Goal: Task Accomplishment & Management: Complete application form

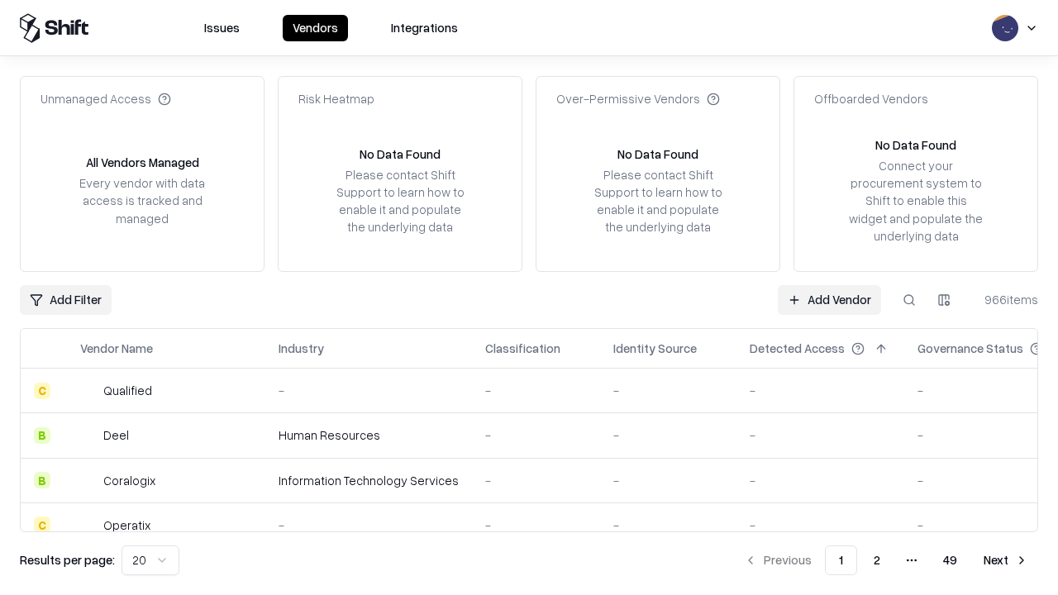
click at [829, 299] on link "Add Vendor" at bounding box center [829, 300] width 103 height 30
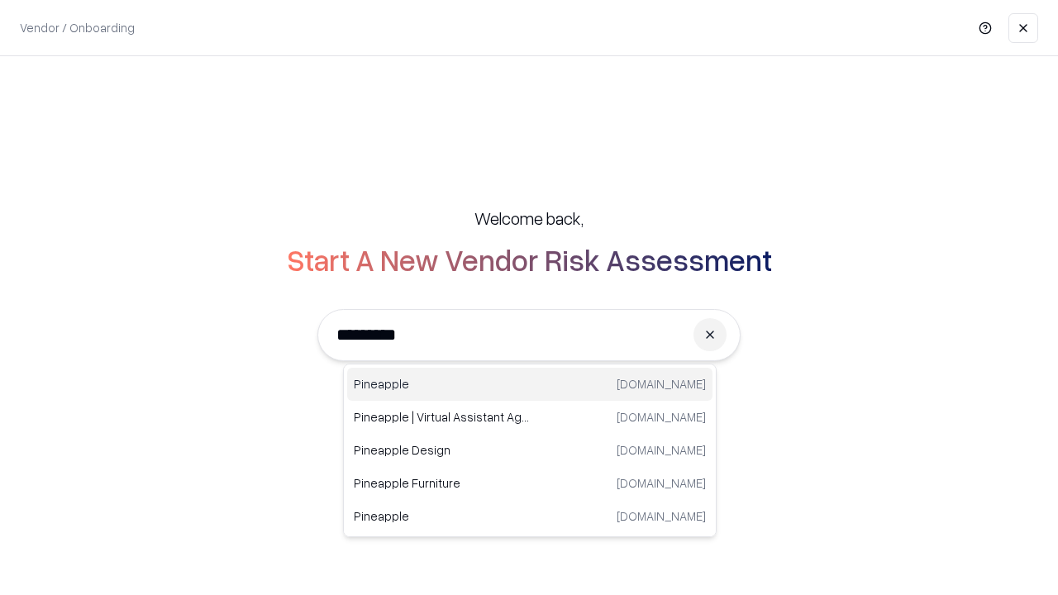
click at [530, 384] on div "Pineapple pineappleenergy.com" at bounding box center [529, 384] width 365 height 33
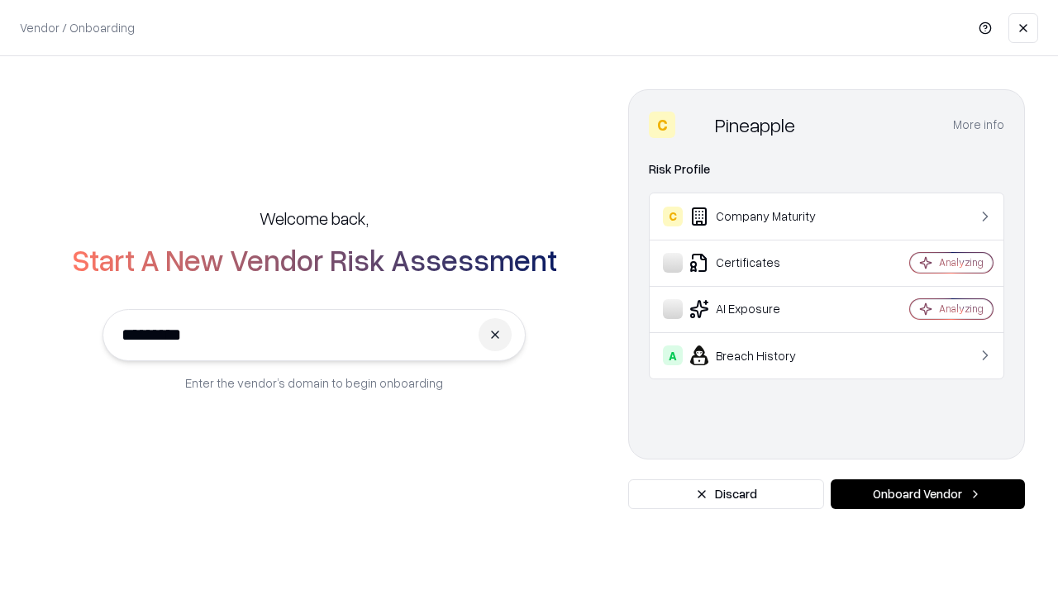
type input "*********"
click at [927, 494] on button "Onboard Vendor" at bounding box center [927, 494] width 194 height 30
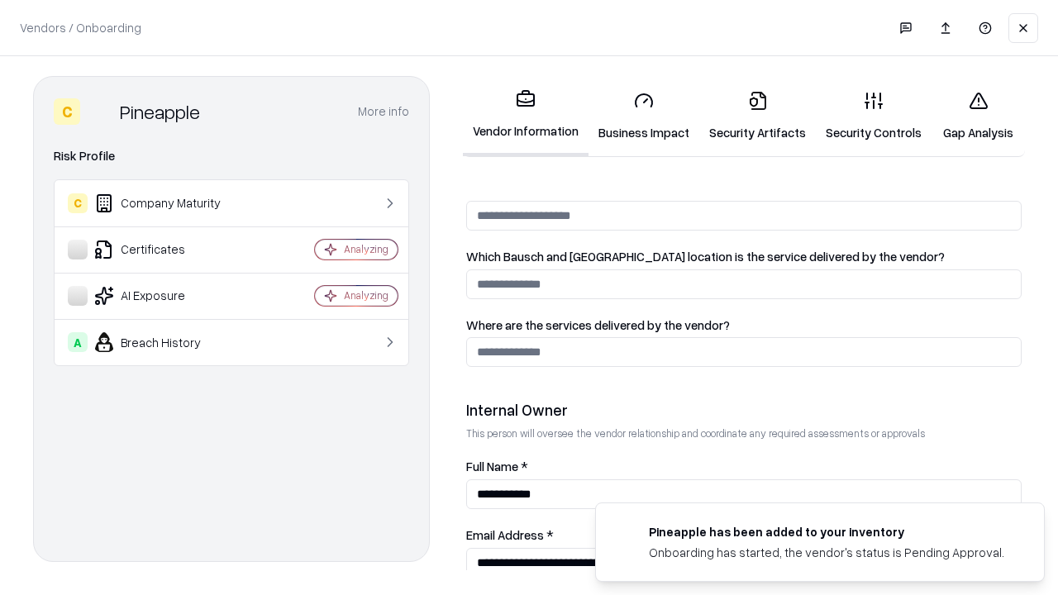
scroll to position [856, 0]
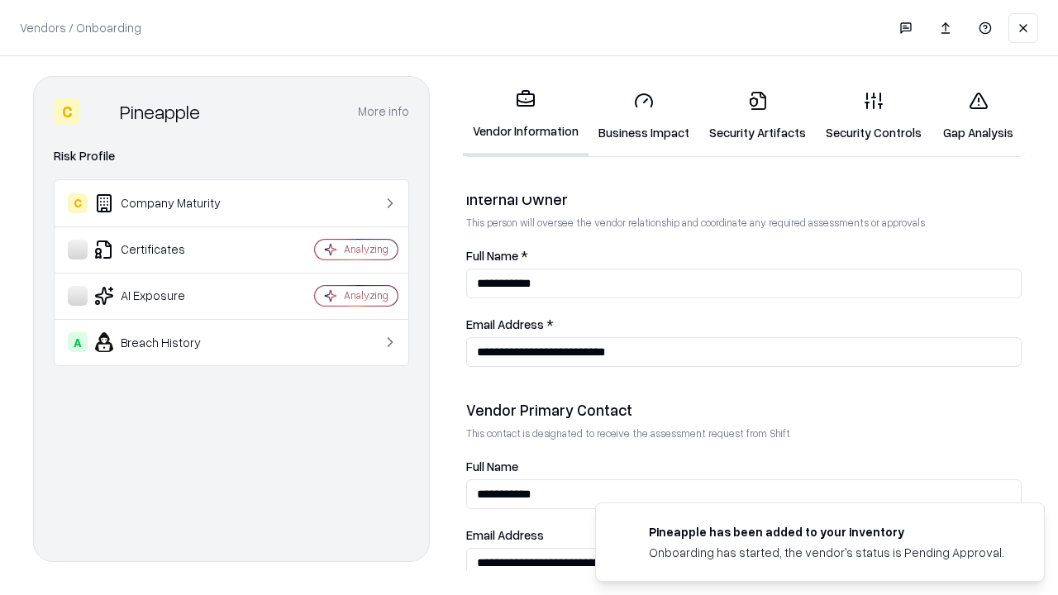
click at [757, 116] on link "Security Artifacts" at bounding box center [757, 116] width 117 height 77
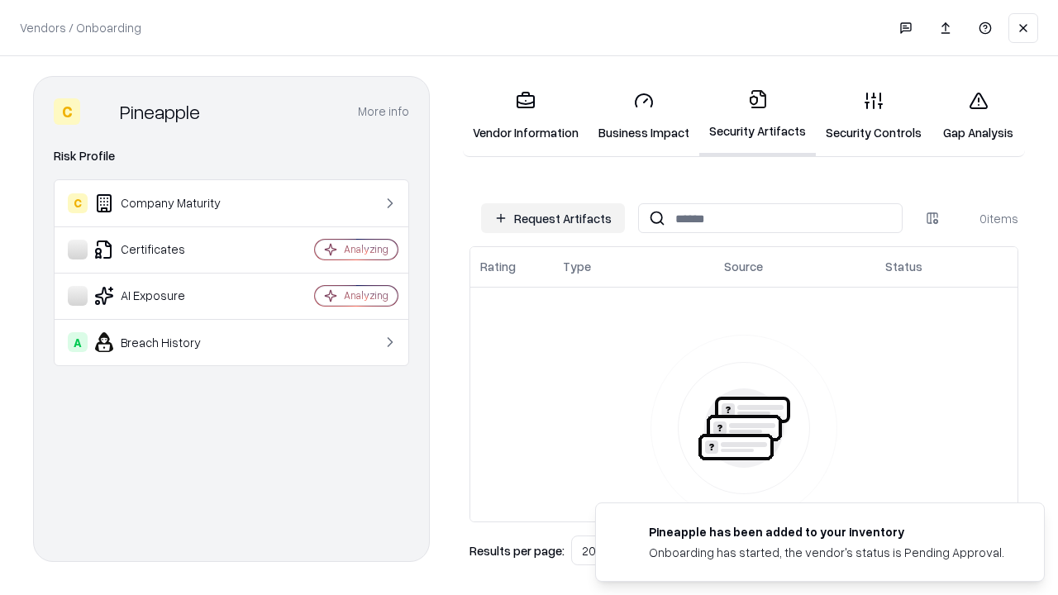
click at [553, 218] on button "Request Artifacts" at bounding box center [553, 218] width 144 height 30
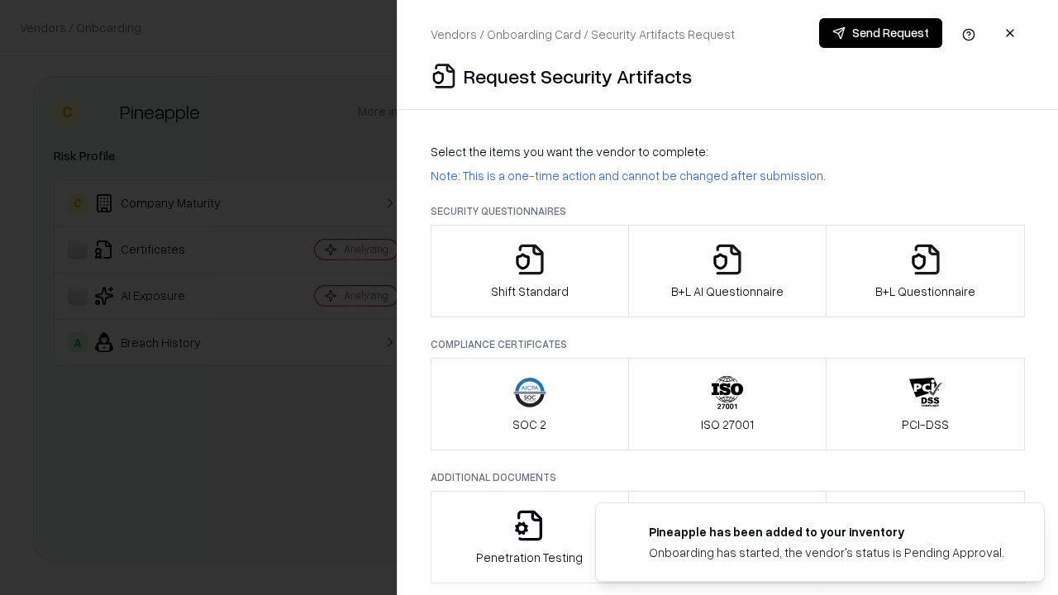
click at [925, 271] on icon "button" at bounding box center [925, 259] width 33 height 33
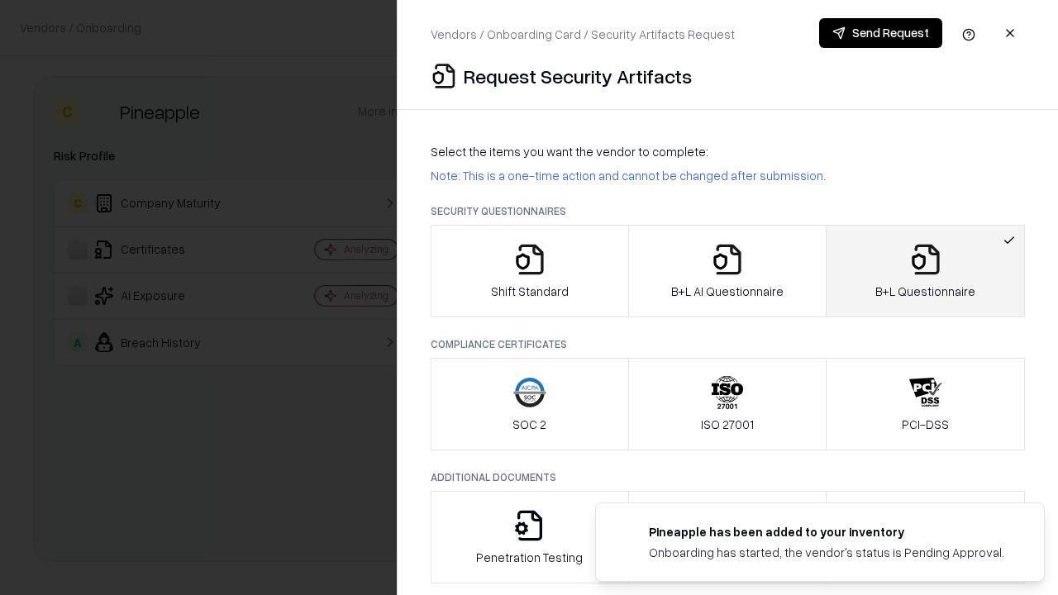
click at [726, 271] on icon "button" at bounding box center [727, 259] width 33 height 33
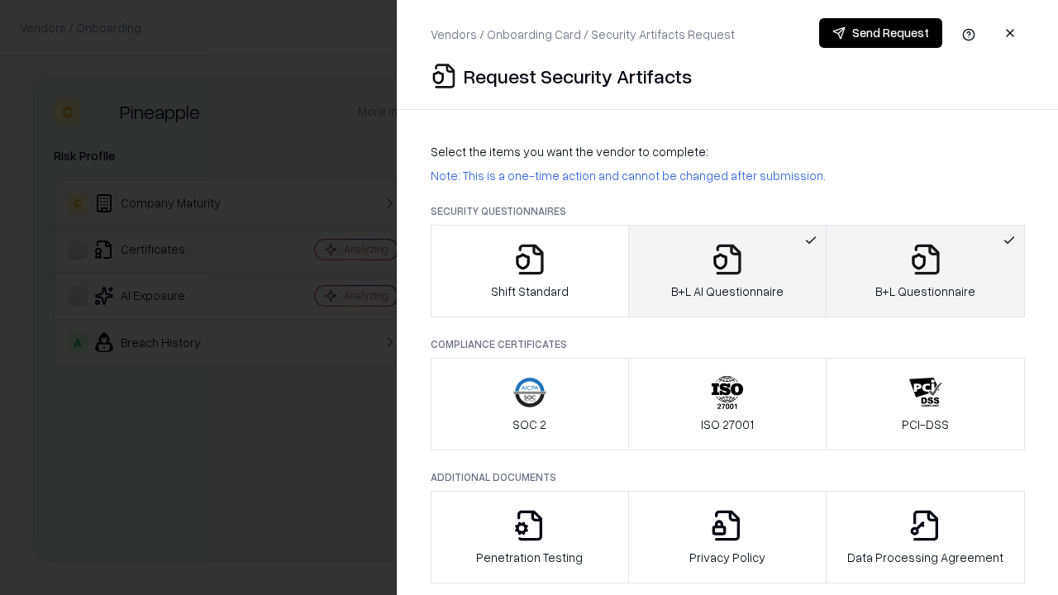
click at [880, 33] on button "Send Request" at bounding box center [880, 33] width 123 height 30
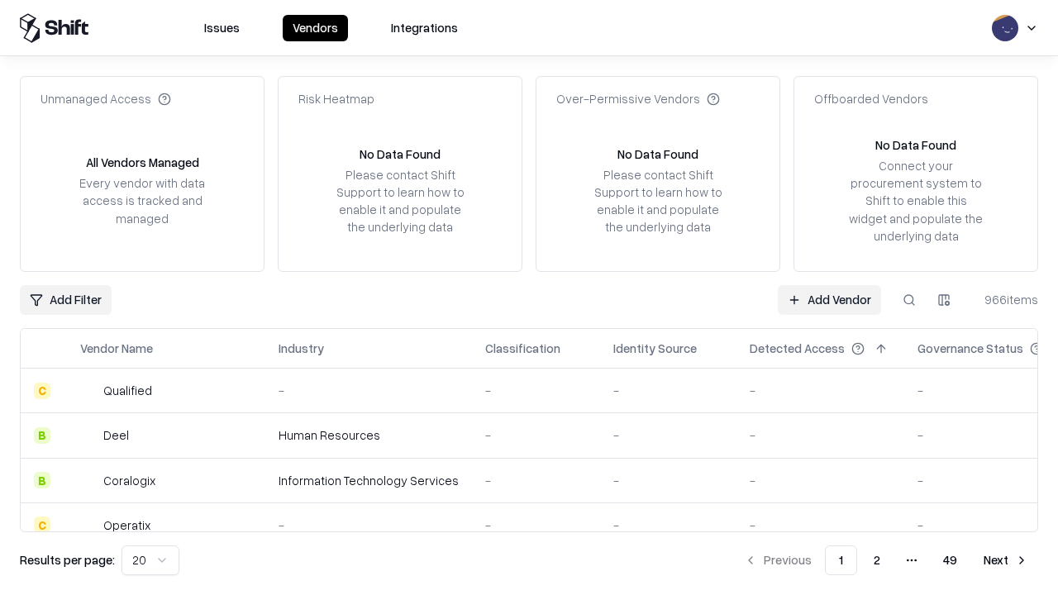
click at [909, 299] on button at bounding box center [909, 300] width 30 height 30
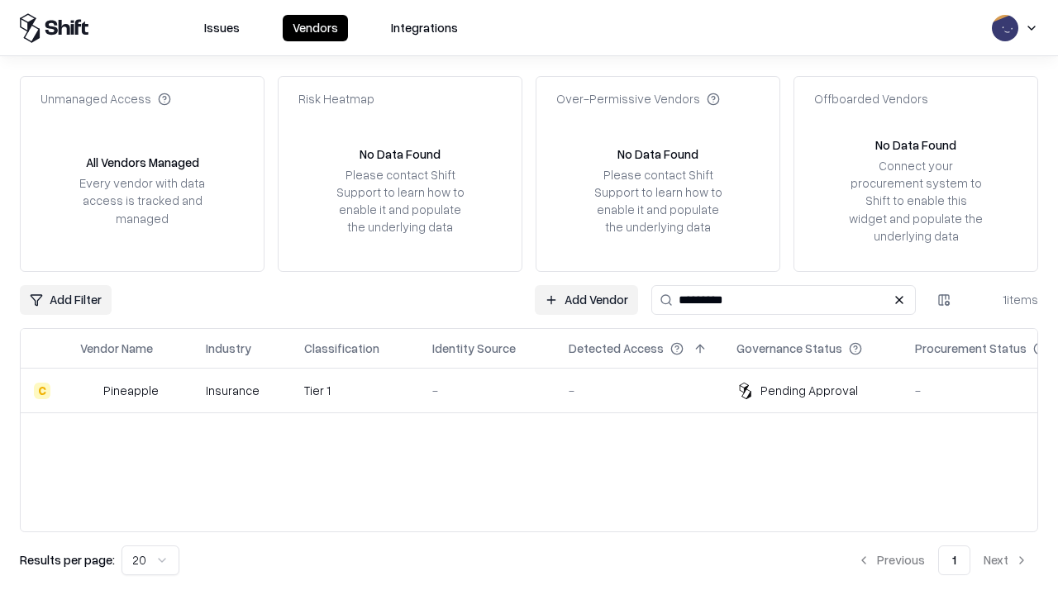
type input "*********"
click at [539, 390] on div "-" at bounding box center [487, 390] width 110 height 17
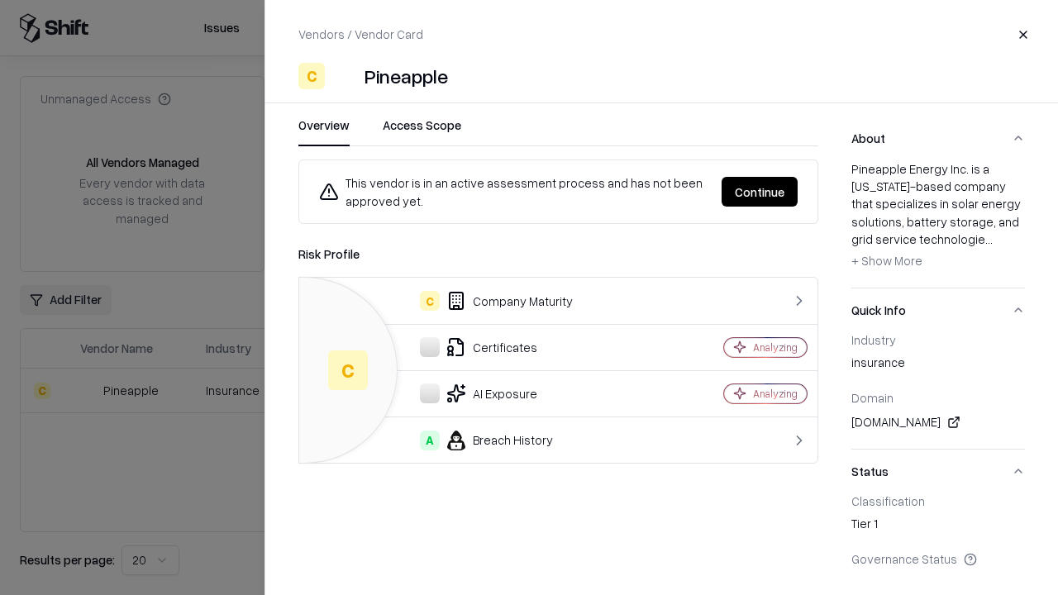
click at [759, 192] on button "Continue" at bounding box center [759, 192] width 76 height 30
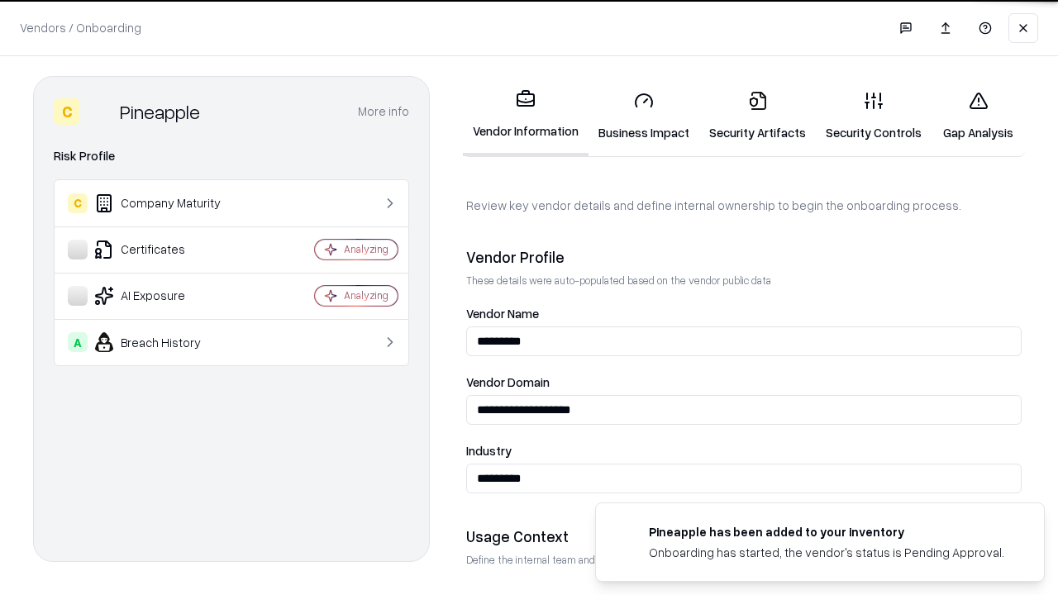
click at [757, 116] on link "Security Artifacts" at bounding box center [757, 116] width 117 height 77
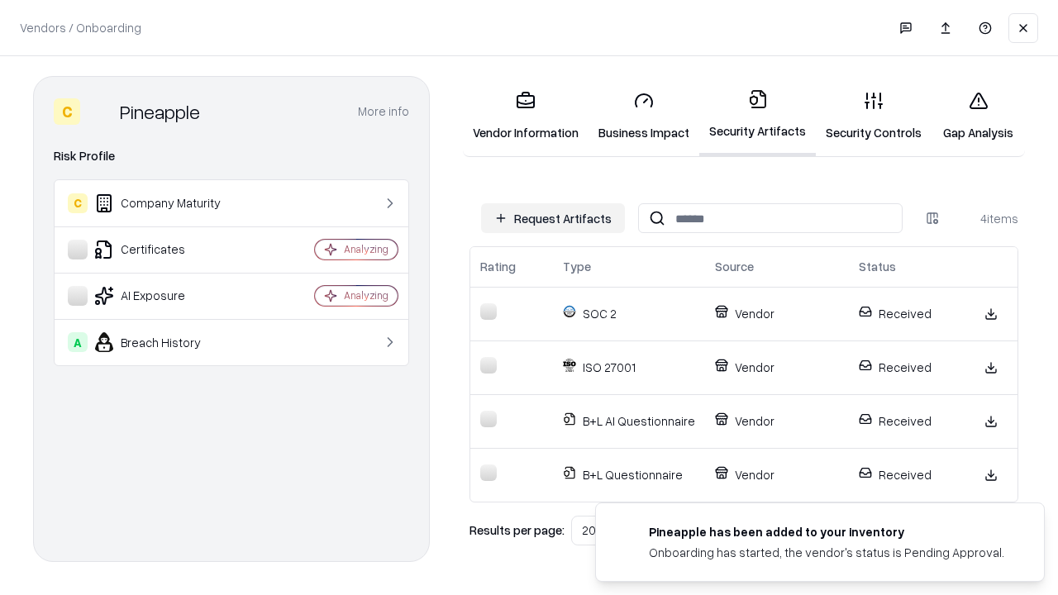
click at [978, 116] on link "Gap Analysis" at bounding box center [977, 116] width 93 height 77
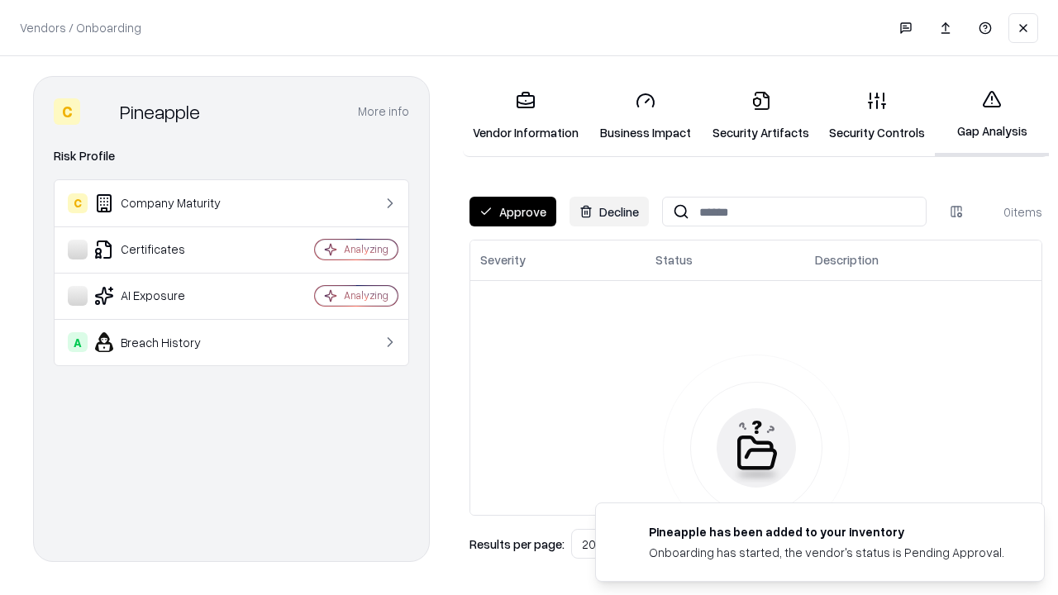
click at [512, 212] on button "Approve" at bounding box center [512, 212] width 87 height 30
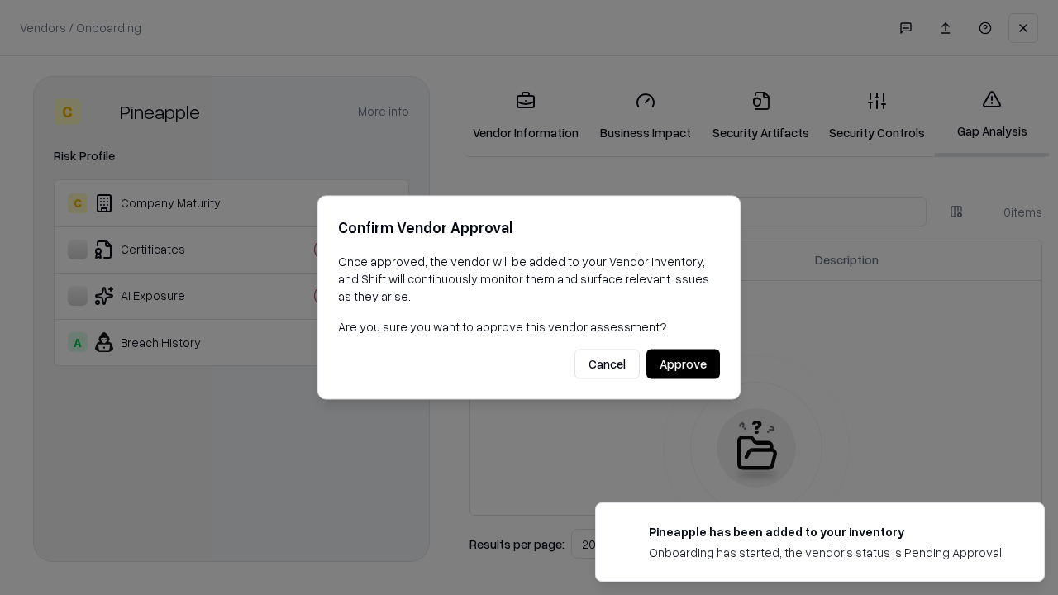
click at [683, 364] on button "Approve" at bounding box center [683, 365] width 74 height 30
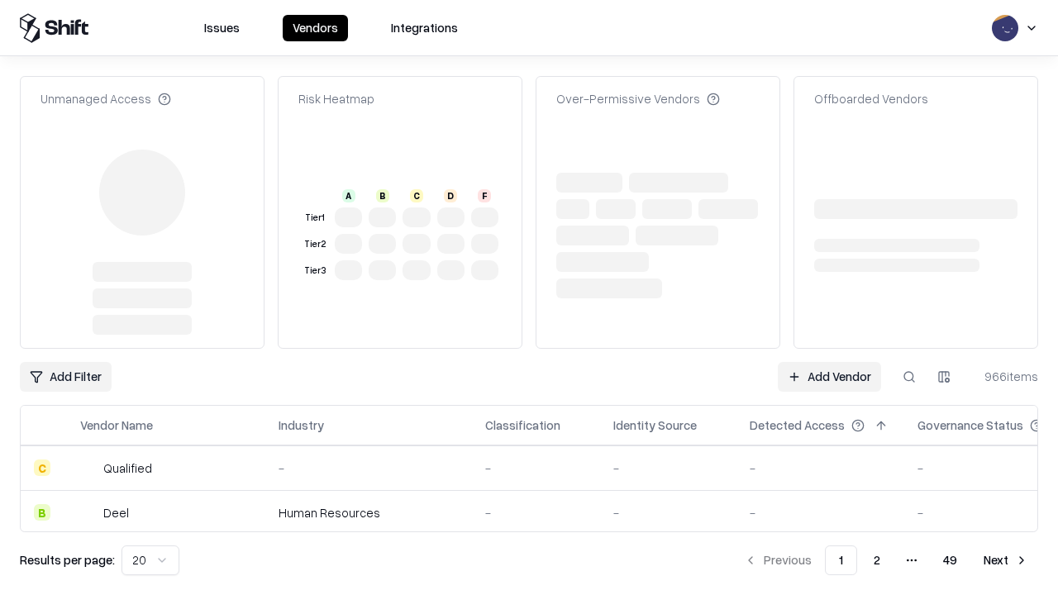
type input "*********"
click at [829, 362] on link "Add Vendor" at bounding box center [829, 377] width 103 height 30
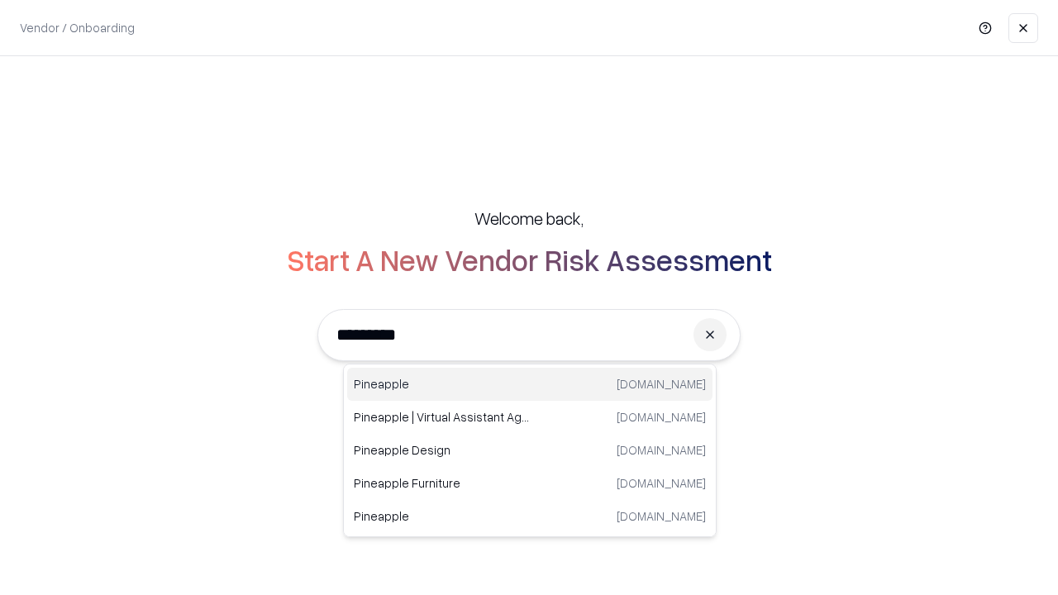
click at [530, 384] on div "Pineapple [DOMAIN_NAME]" at bounding box center [529, 384] width 365 height 33
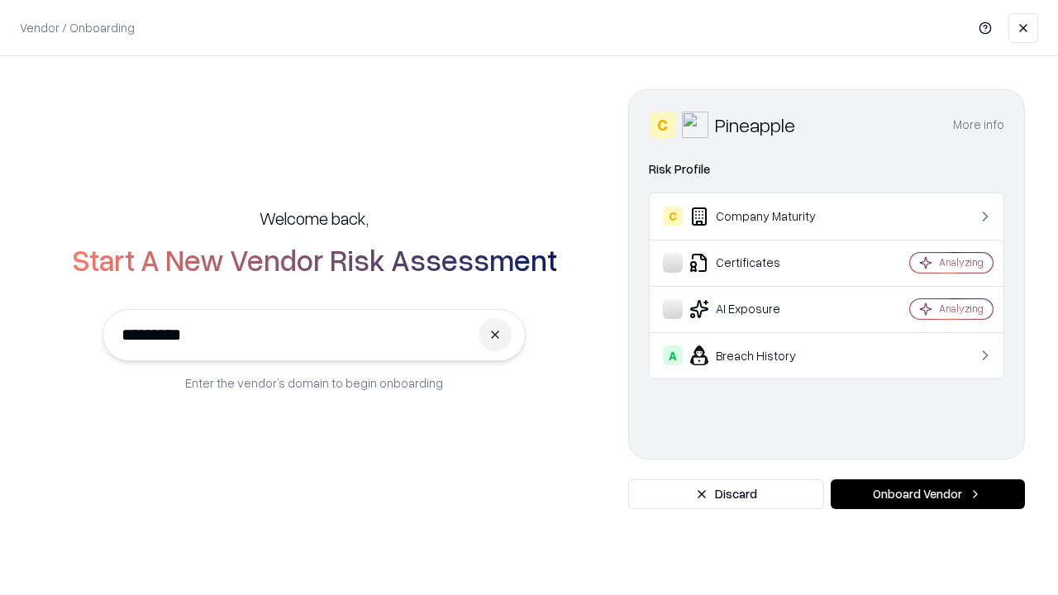
type input "*********"
click at [927, 494] on button "Onboard Vendor" at bounding box center [927, 494] width 194 height 30
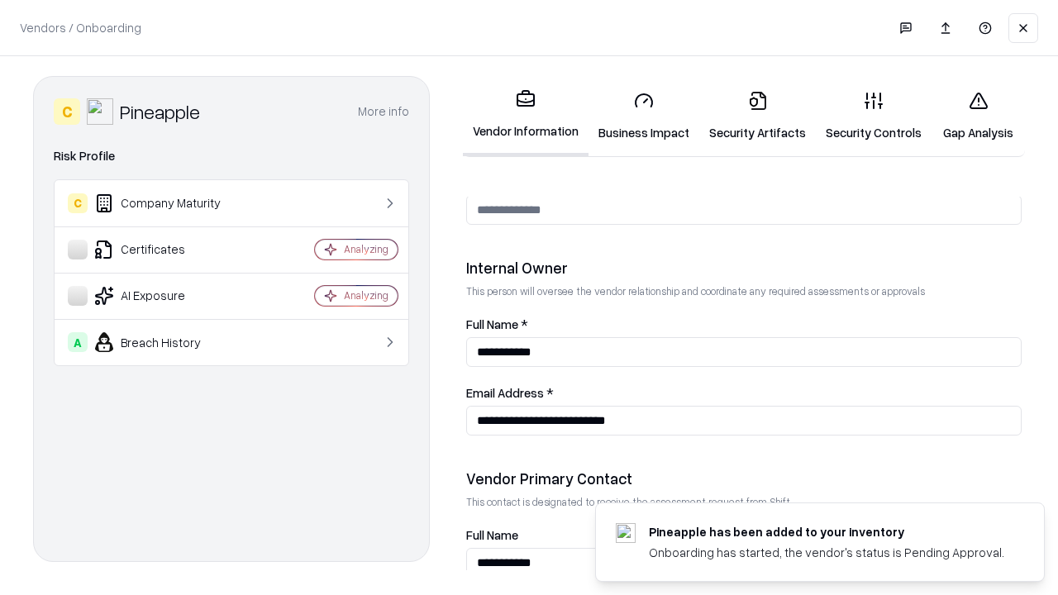
scroll to position [856, 0]
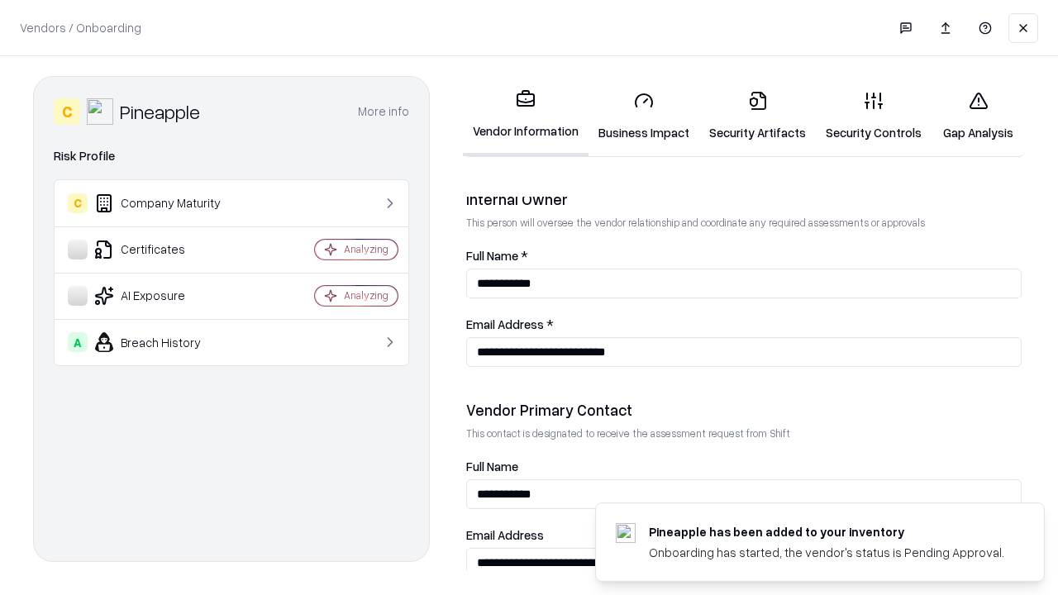
click at [978, 116] on link "Gap Analysis" at bounding box center [977, 116] width 93 height 77
